Goal: Navigation & Orientation: Find specific page/section

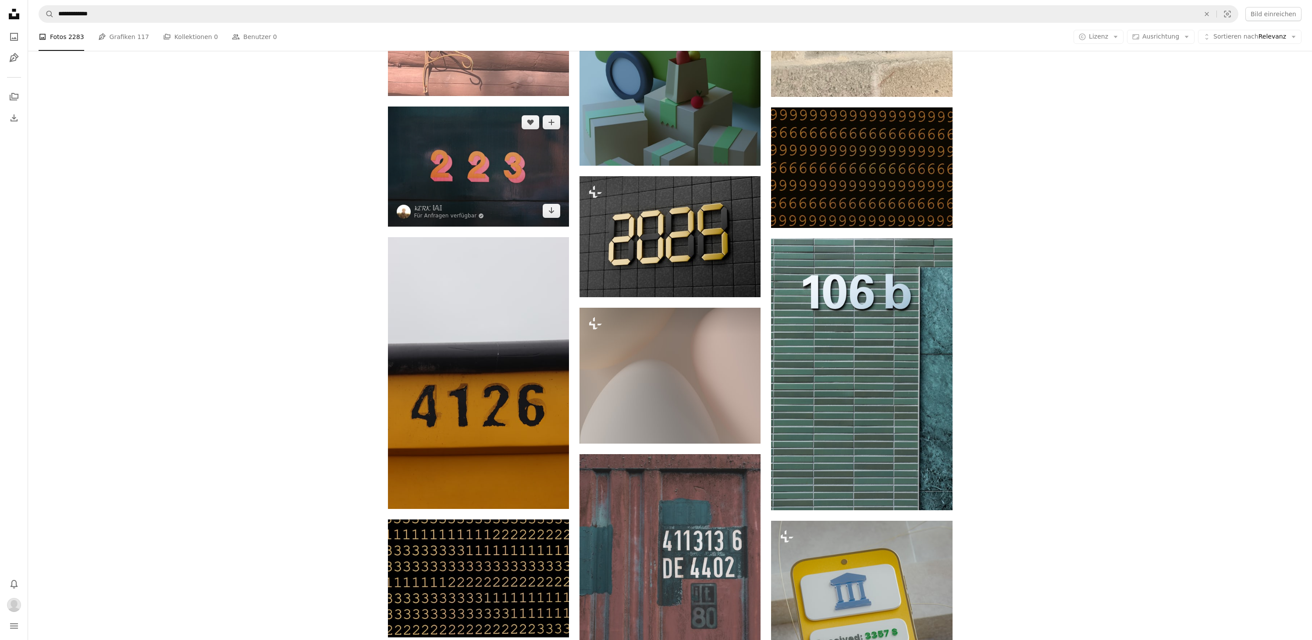
scroll to position [904, 0]
click at [454, 164] on img at bounding box center [478, 167] width 181 height 120
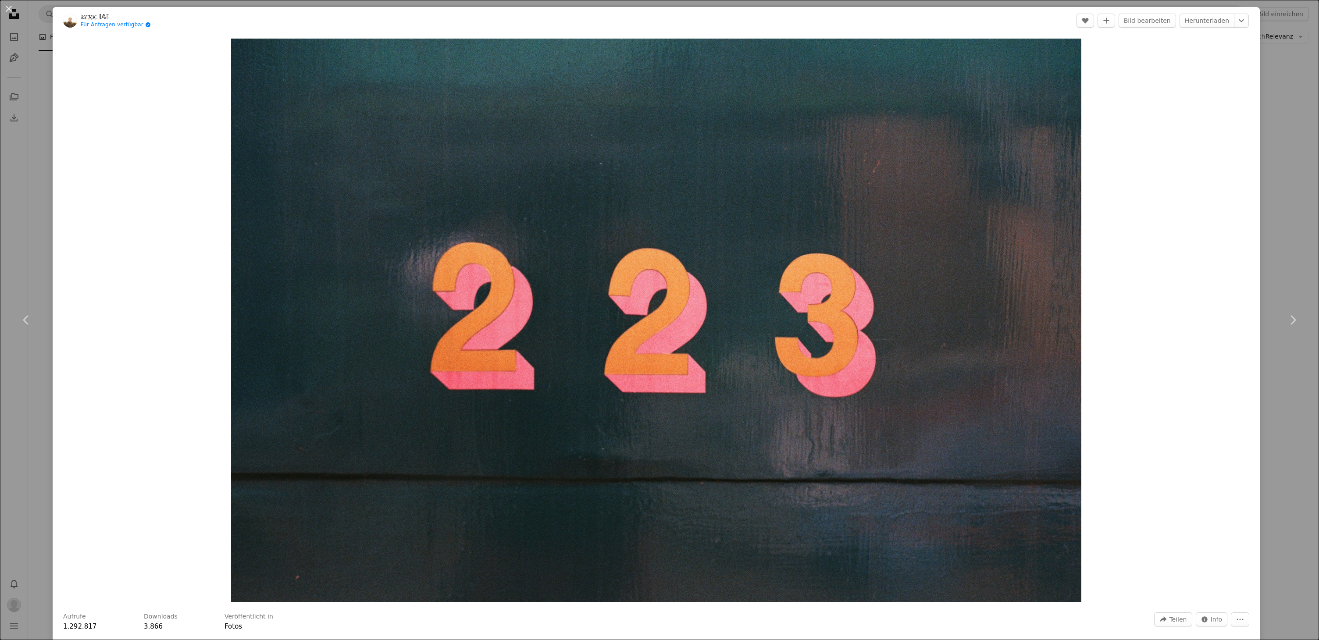
click at [12, 102] on div "An X shape Chevron left Chevron right [PERSON_NAME] Für Anfragen verfügbar A ch…" at bounding box center [659, 320] width 1319 height 640
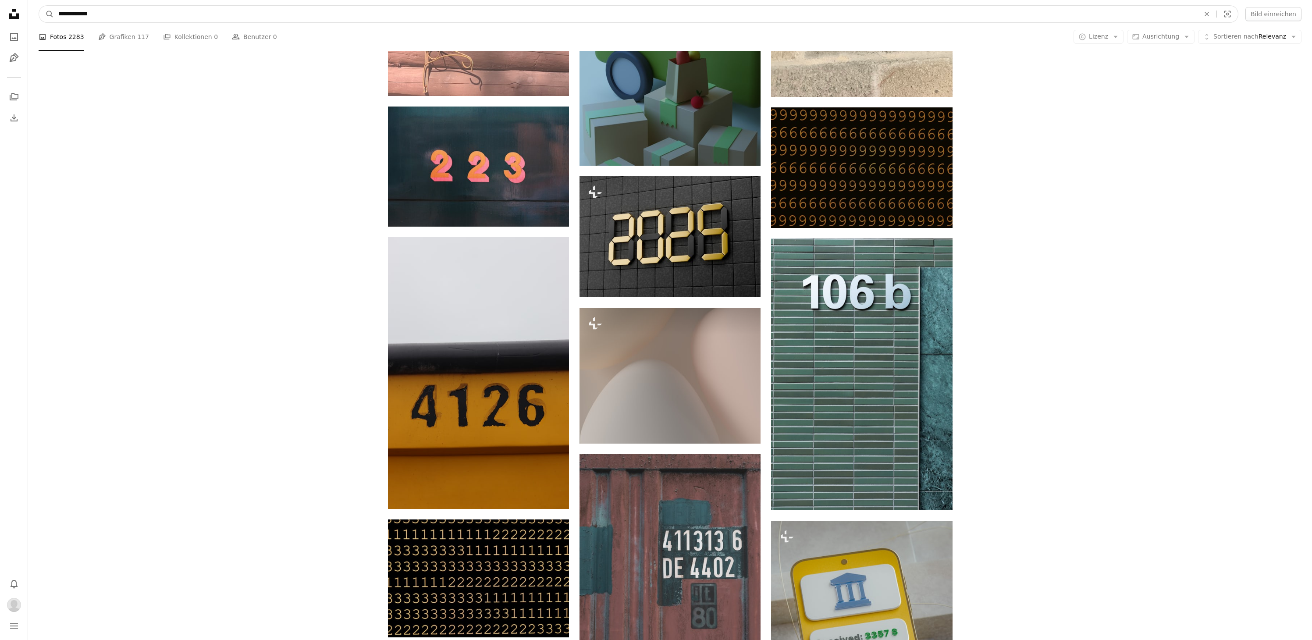
click at [114, 12] on input "**********" at bounding box center [625, 14] width 1143 height 17
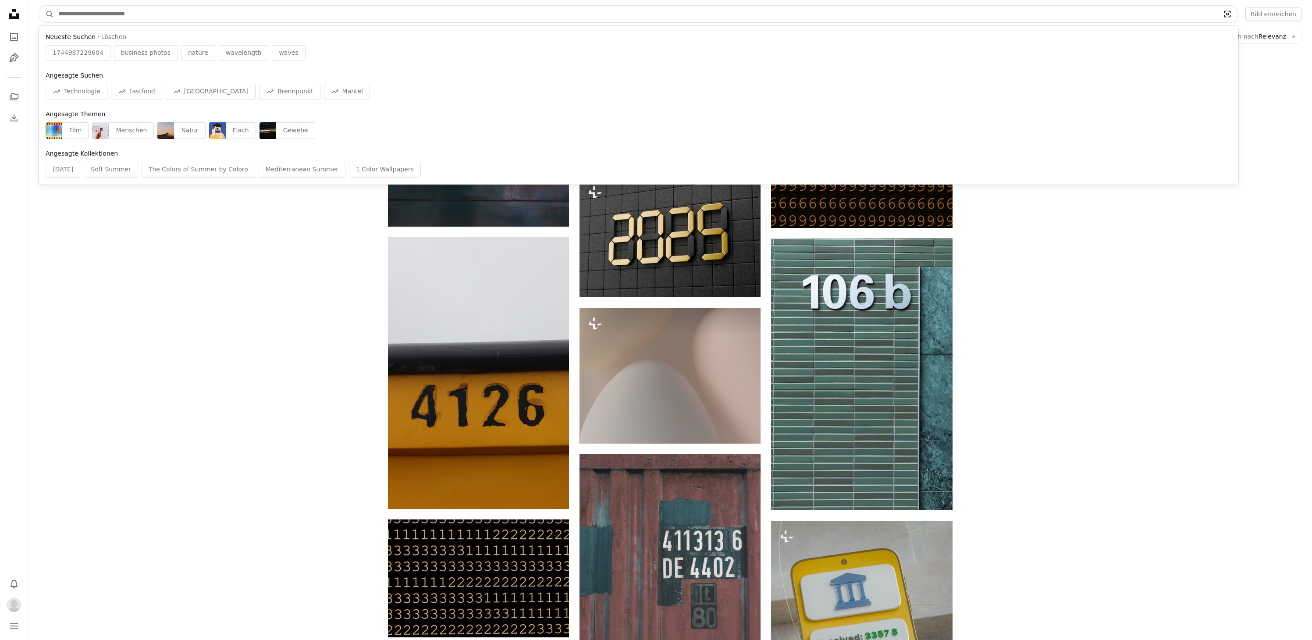
click at [1225, 12] on icon "Visual search" at bounding box center [1227, 14] width 21 height 9
click at [302, 14] on input "Finden Sie Bildmaterial auf der ganzen Webseite" at bounding box center [635, 14] width 1163 height 17
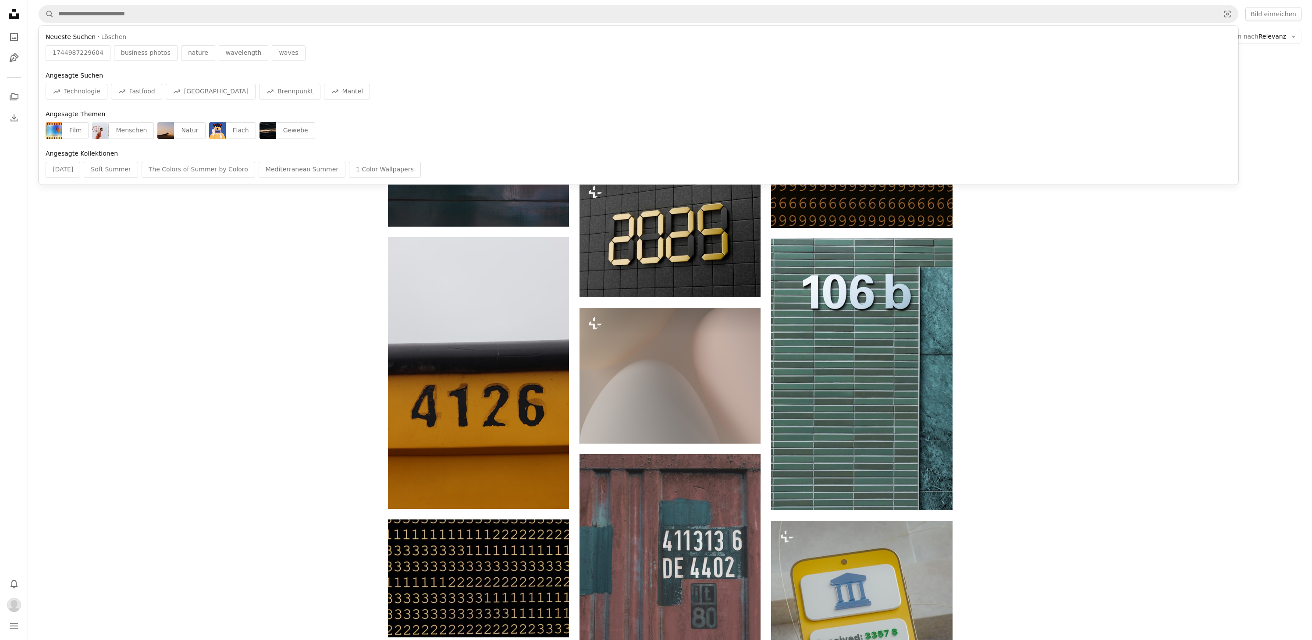
click at [15, 13] on icon "Unsplash logo Unsplash-Startseite" at bounding box center [14, 14] width 18 height 18
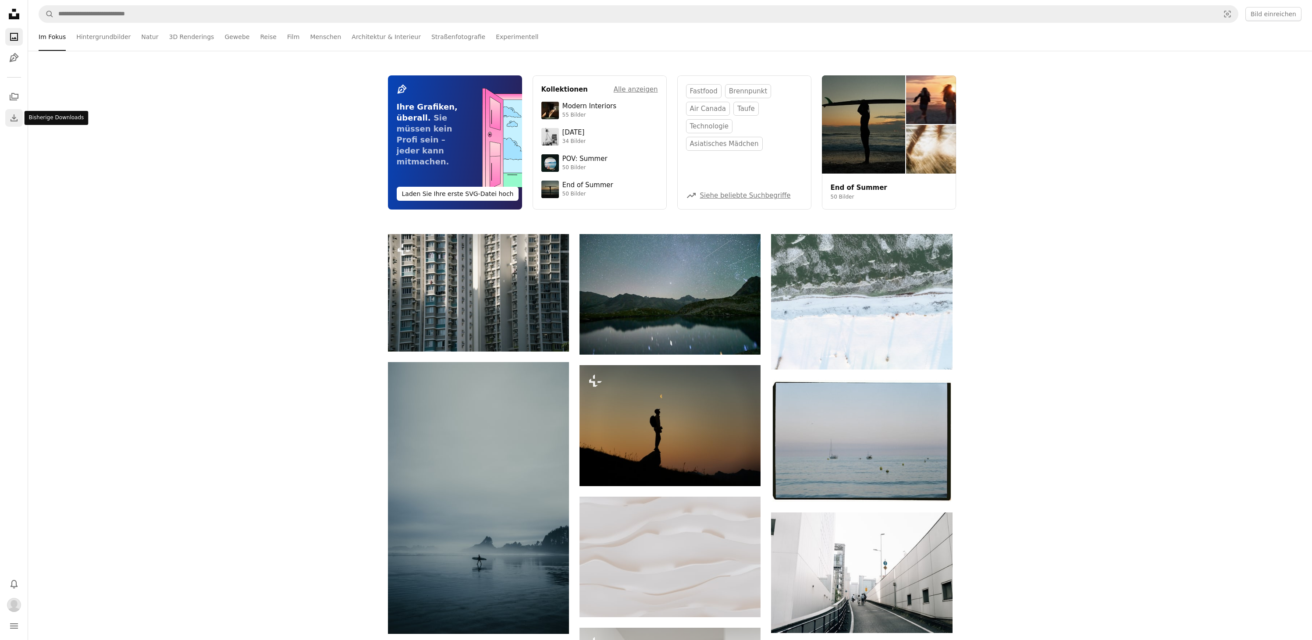
click at [12, 119] on icon "Download" at bounding box center [14, 118] width 11 height 11
